Goal: Navigation & Orientation: Find specific page/section

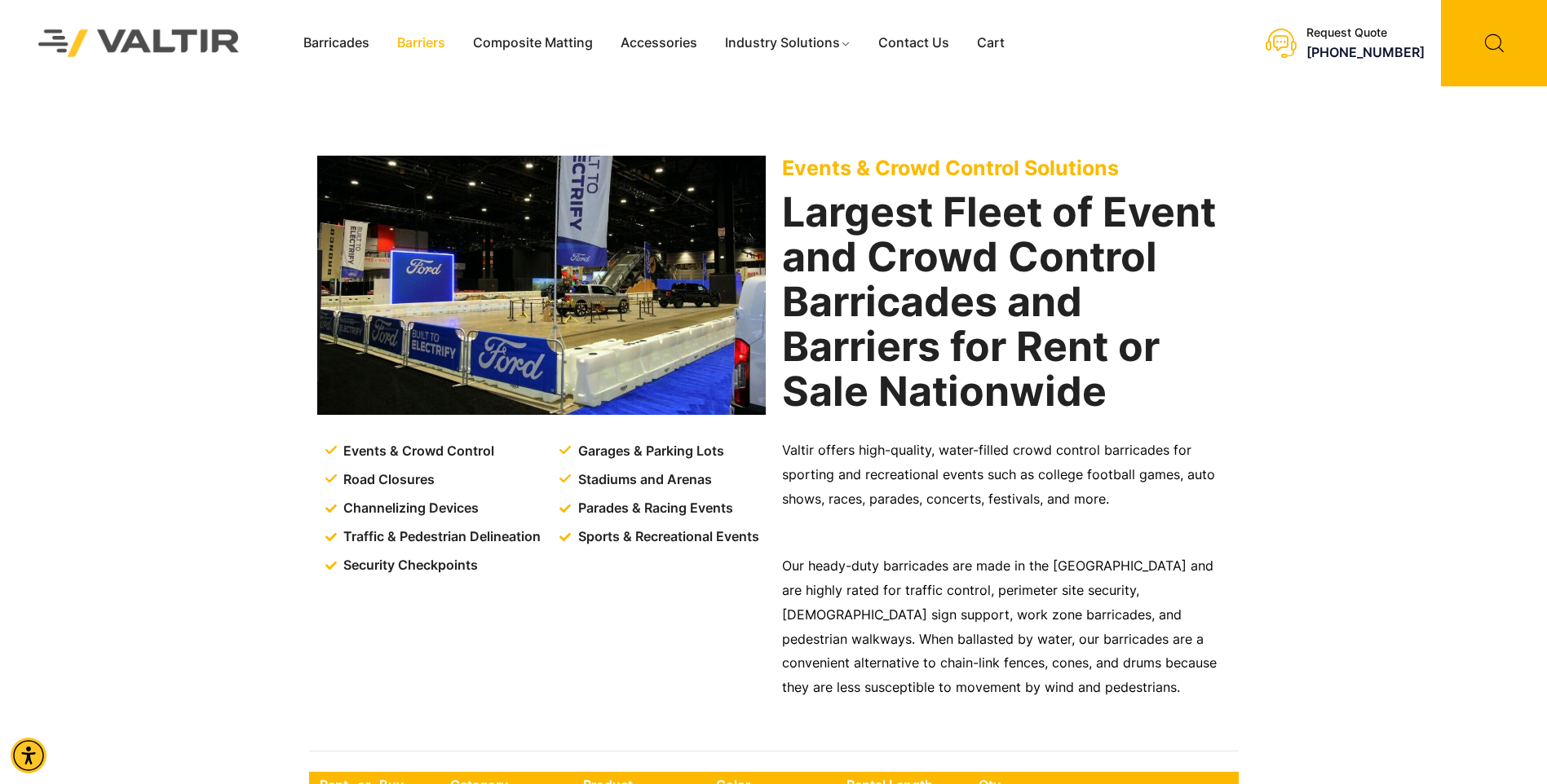
click at [419, 48] on link "Barriers" at bounding box center [421, 43] width 76 height 25
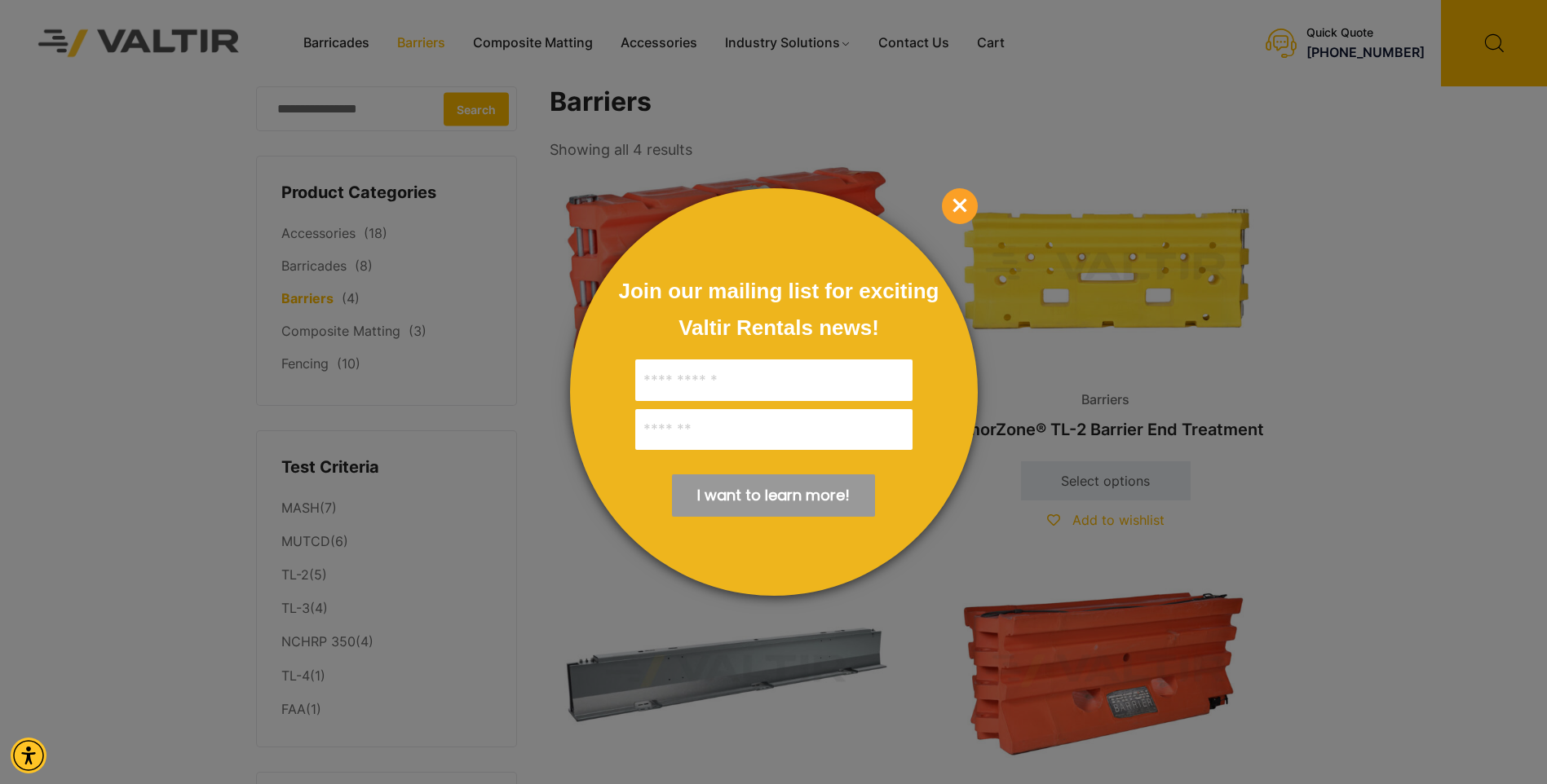
click at [970, 208] on span "×" at bounding box center [960, 206] width 36 height 36
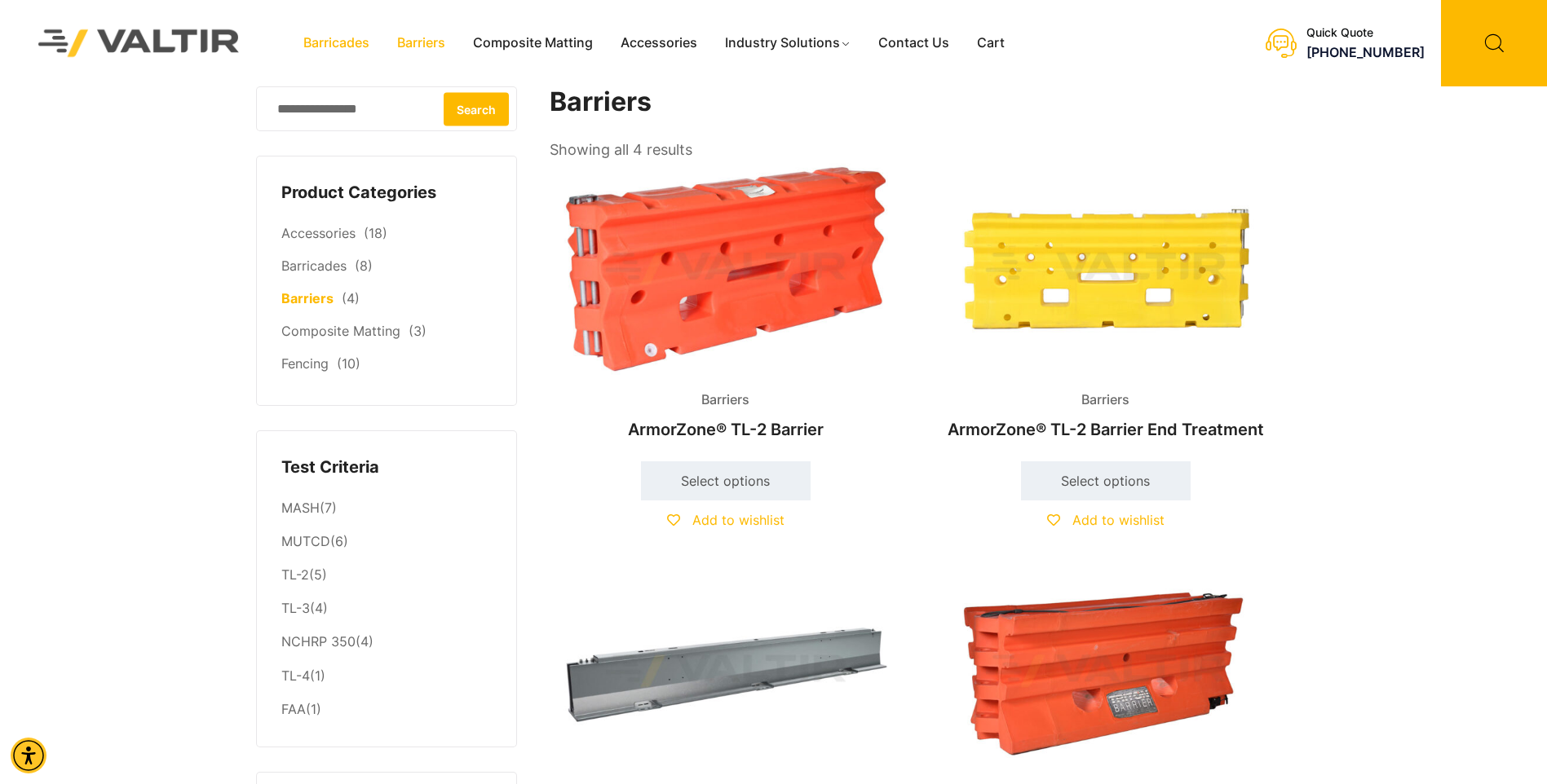
click at [324, 36] on link "Barricades" at bounding box center [336, 43] width 94 height 25
